Goal: Information Seeking & Learning: Learn about a topic

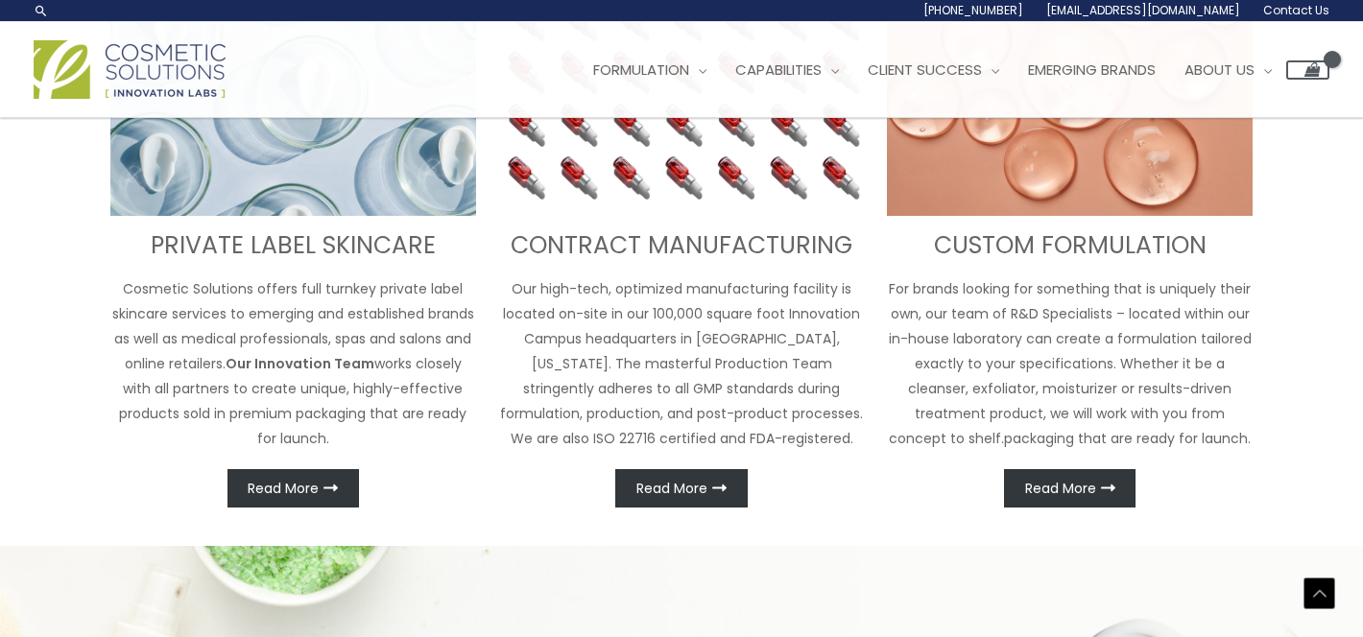
scroll to position [539, 0]
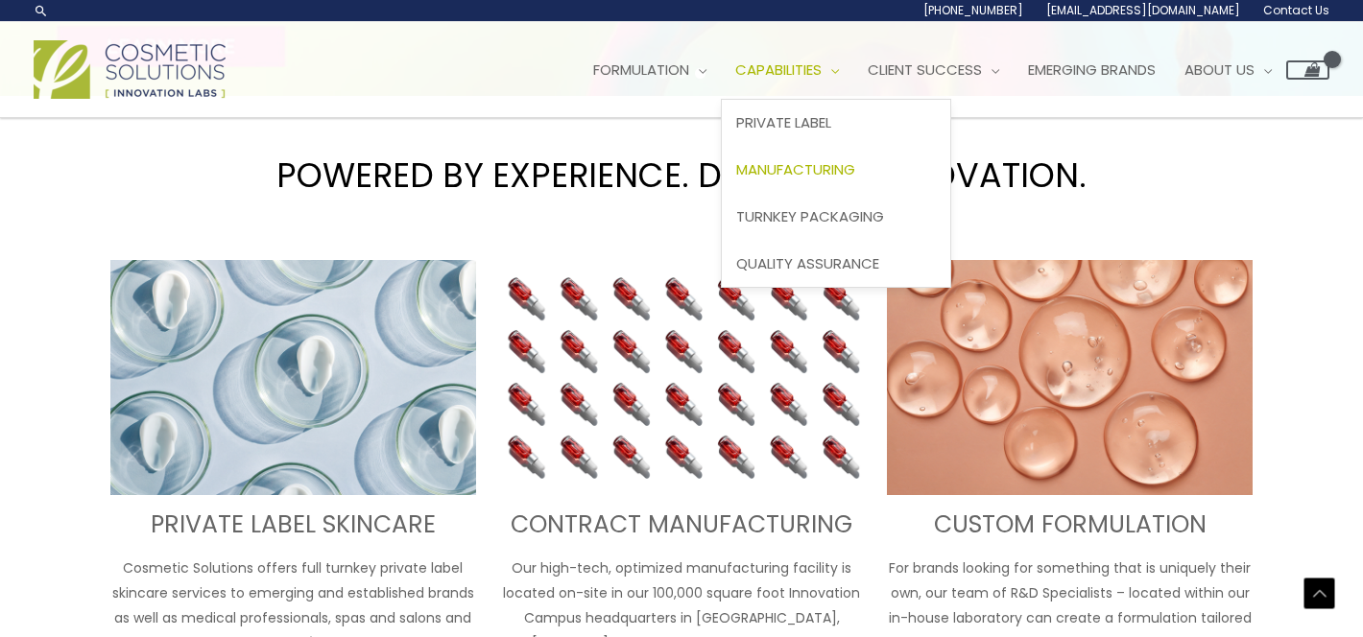
click at [830, 163] on span "Manufacturing" at bounding box center [795, 169] width 119 height 20
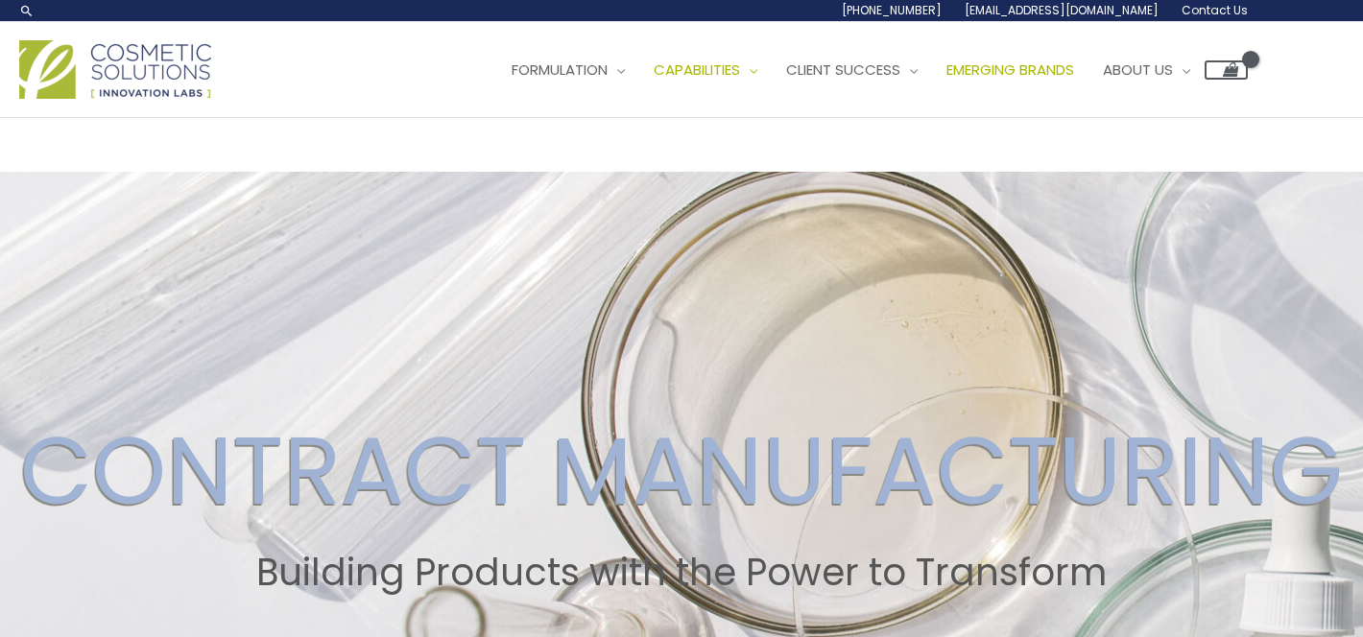
click at [1015, 62] on span "Emerging Brands" at bounding box center [1011, 70] width 128 height 20
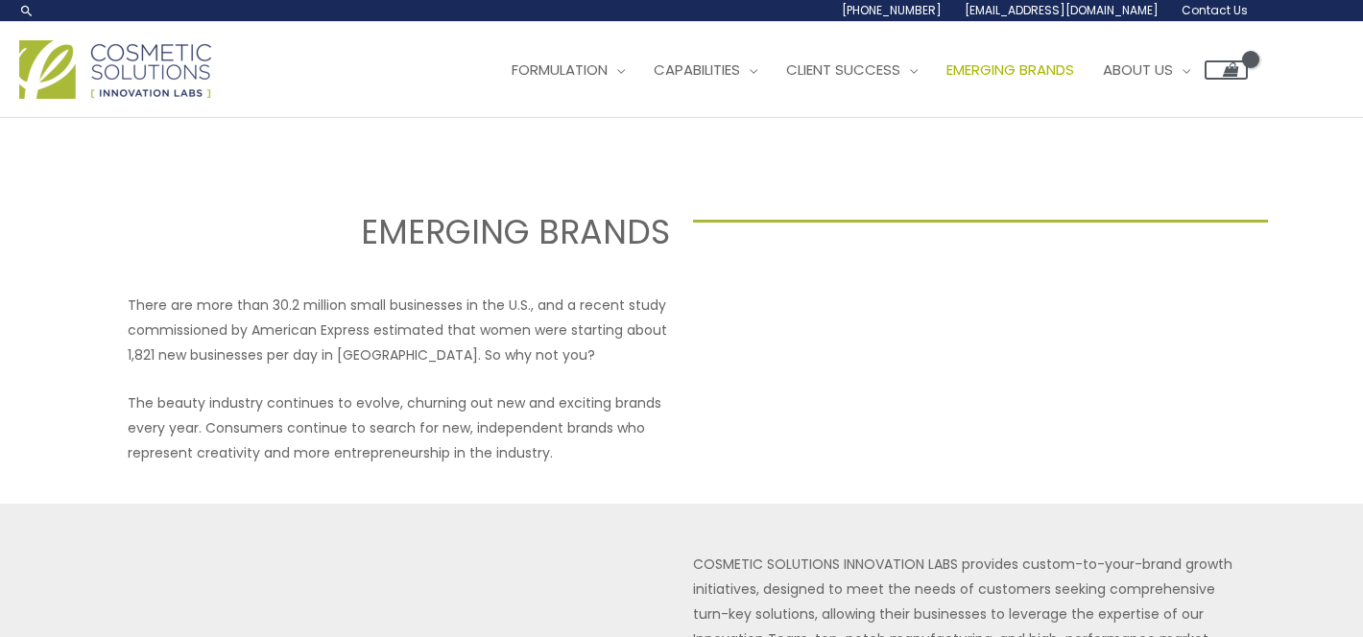
click at [99, 61] on img at bounding box center [115, 69] width 192 height 59
